Goal: Transaction & Acquisition: Purchase product/service

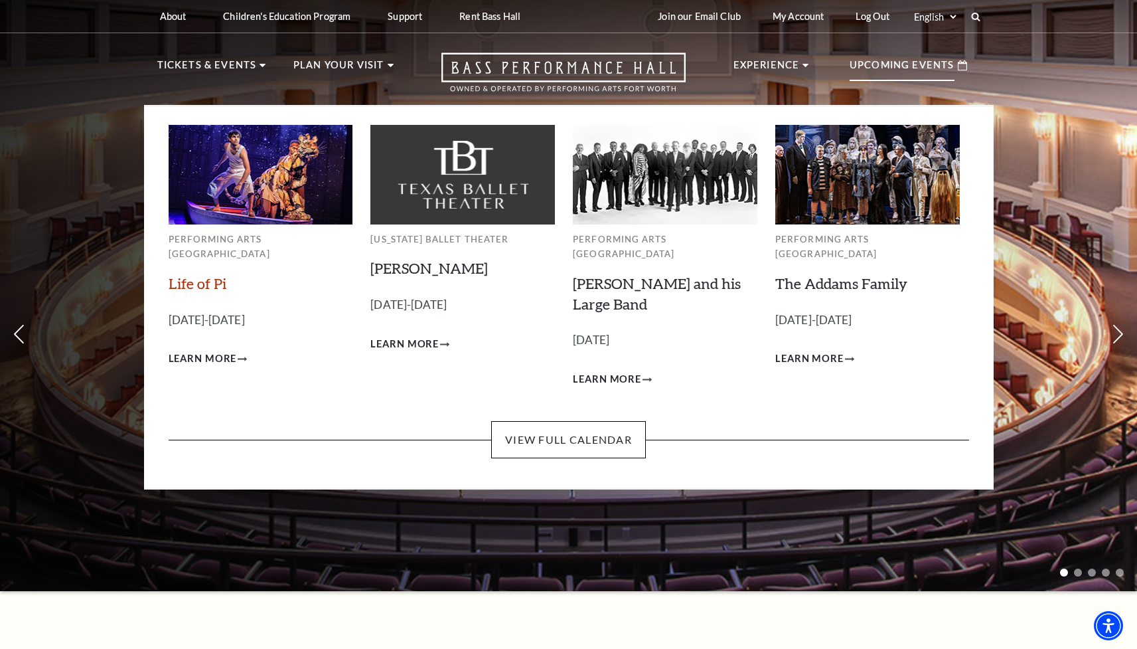
click at [189, 274] on link "Life of Pi" at bounding box center [198, 283] width 58 height 18
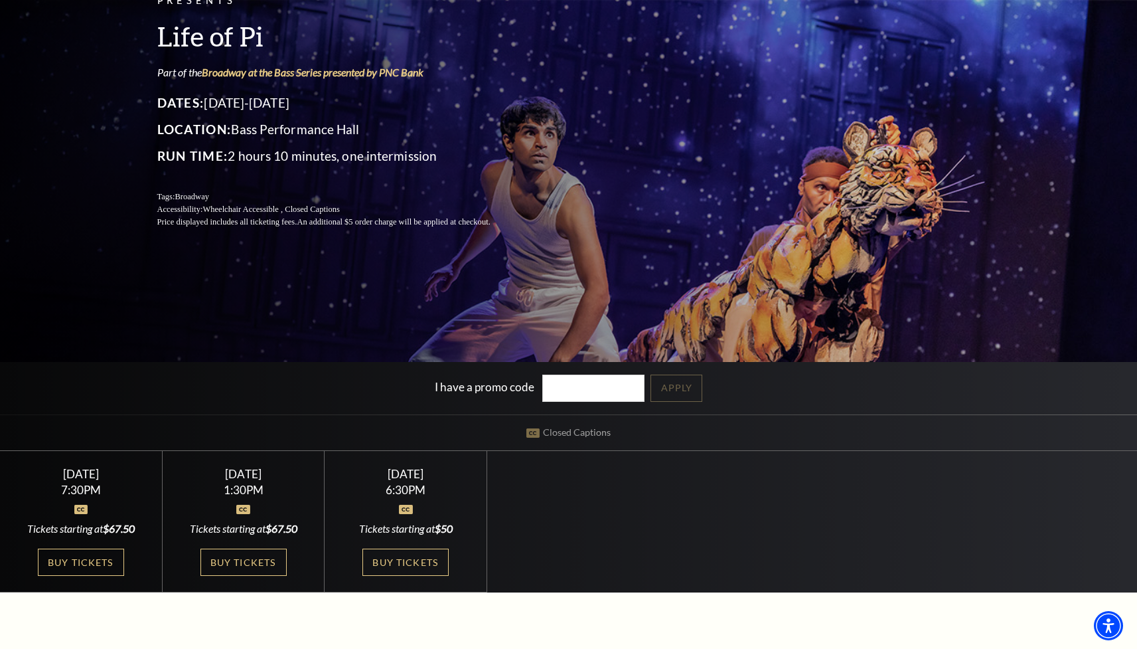
scroll to position [157, 0]
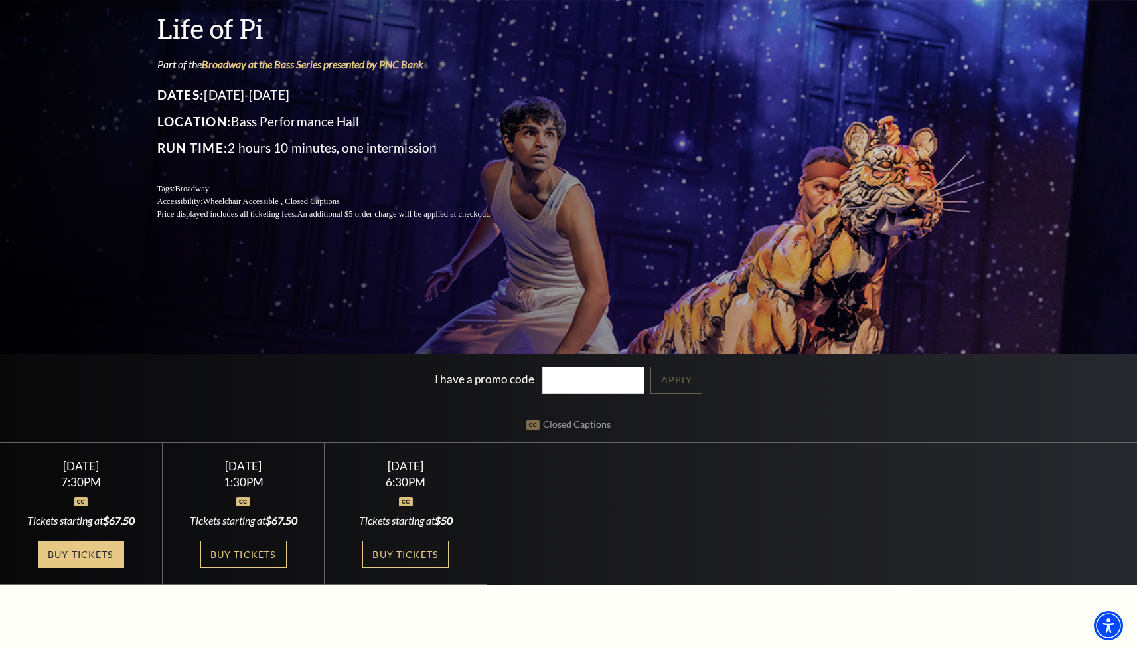
click at [84, 554] on link "Buy Tickets" at bounding box center [81, 553] width 86 height 27
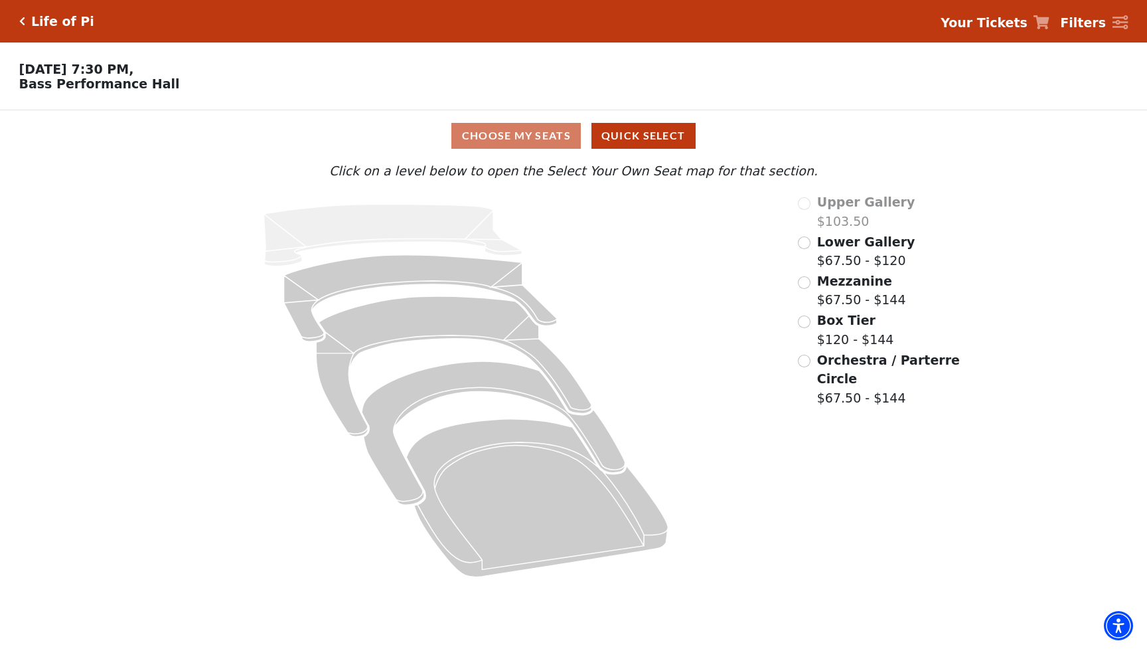
click at [809, 242] on input "Lower Gallery$67.50 - $120\a" at bounding box center [804, 242] width 13 height 13
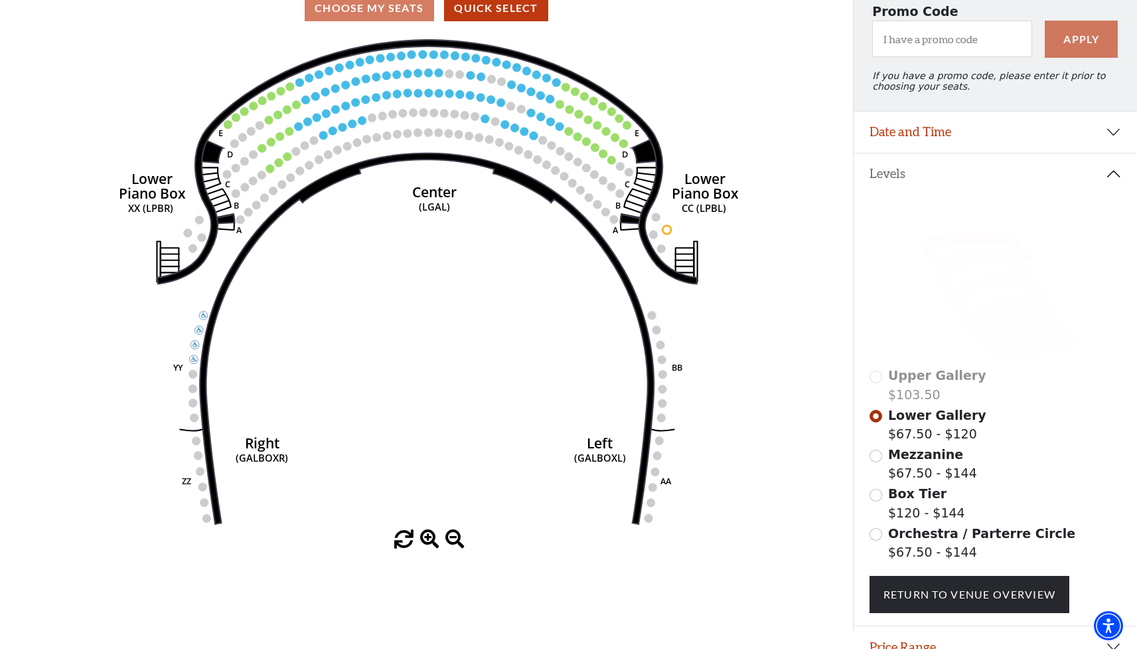
scroll to position [137, 0]
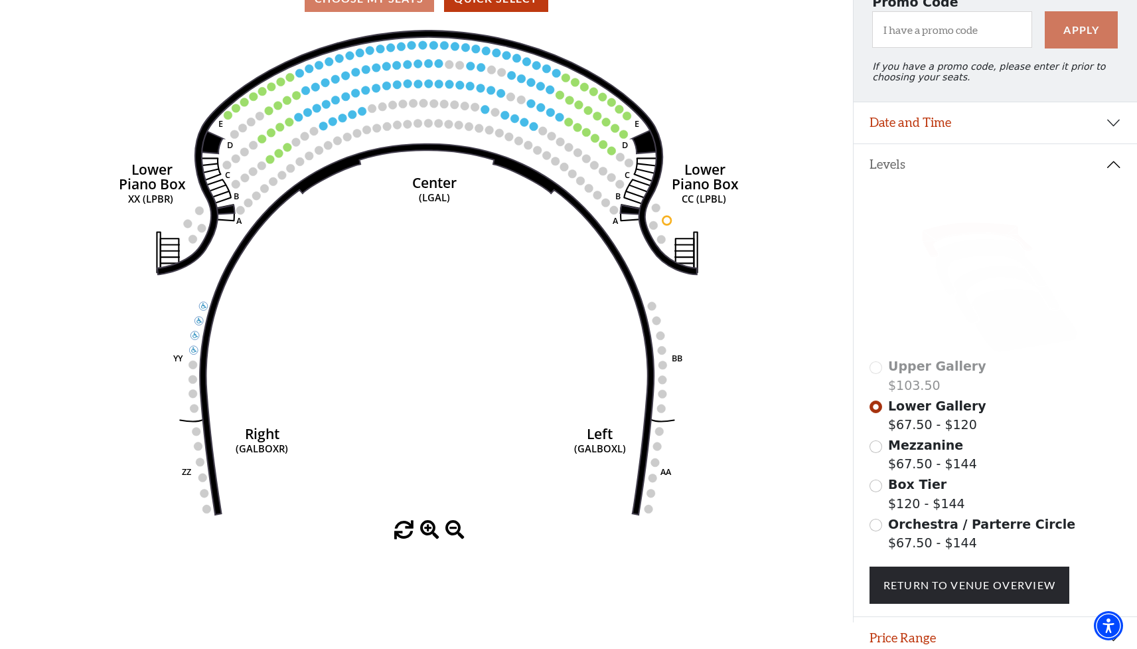
click at [876, 523] on input "Orchestra / Parterre Circle$67.50 - $144\a" at bounding box center [876, 525] width 13 height 13
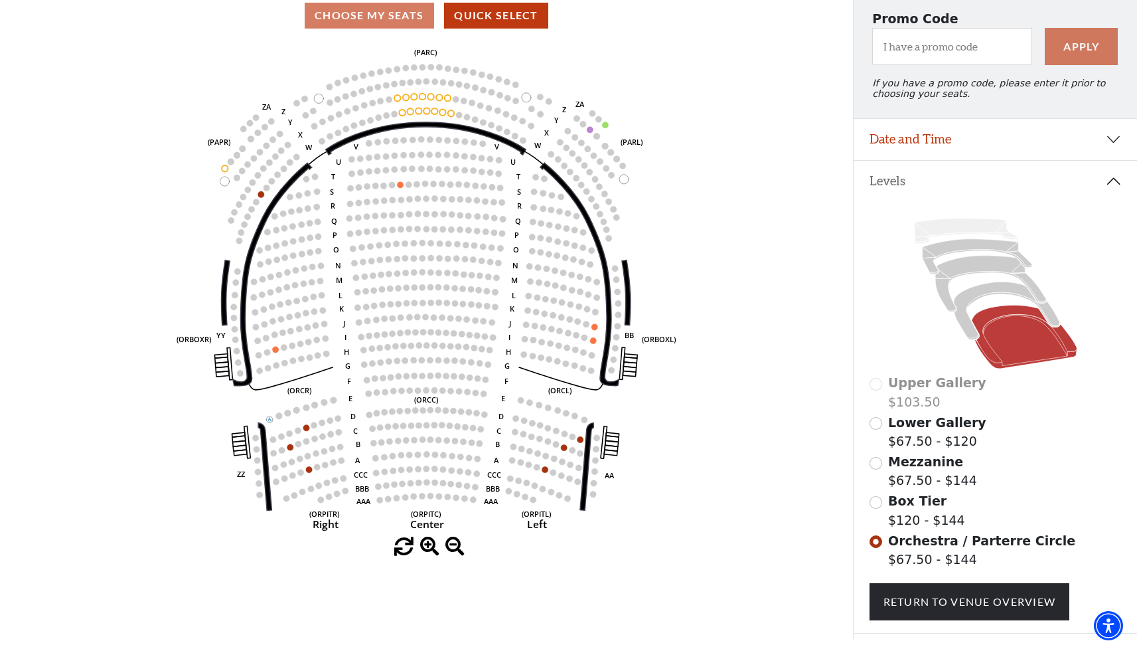
scroll to position [126, 0]
